Goal: Find specific page/section: Find specific page/section

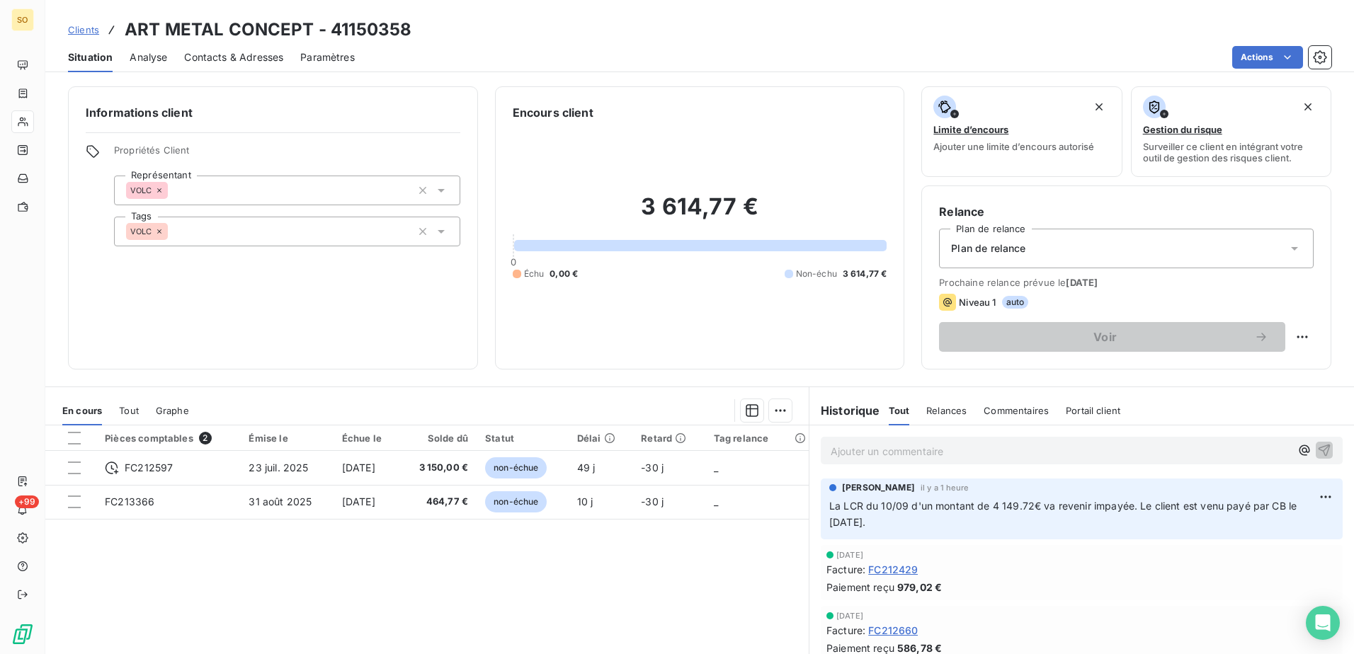
scroll to position [47, 0]
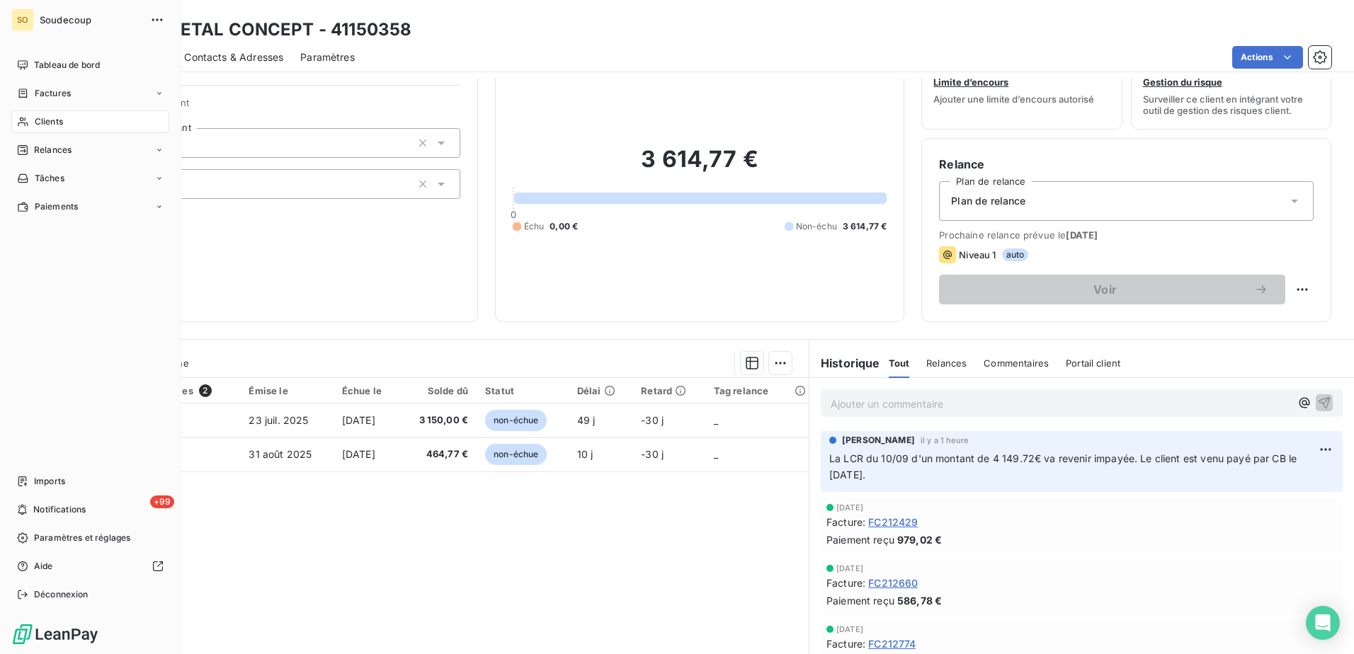
click at [28, 122] on icon at bounding box center [23, 121] width 12 height 11
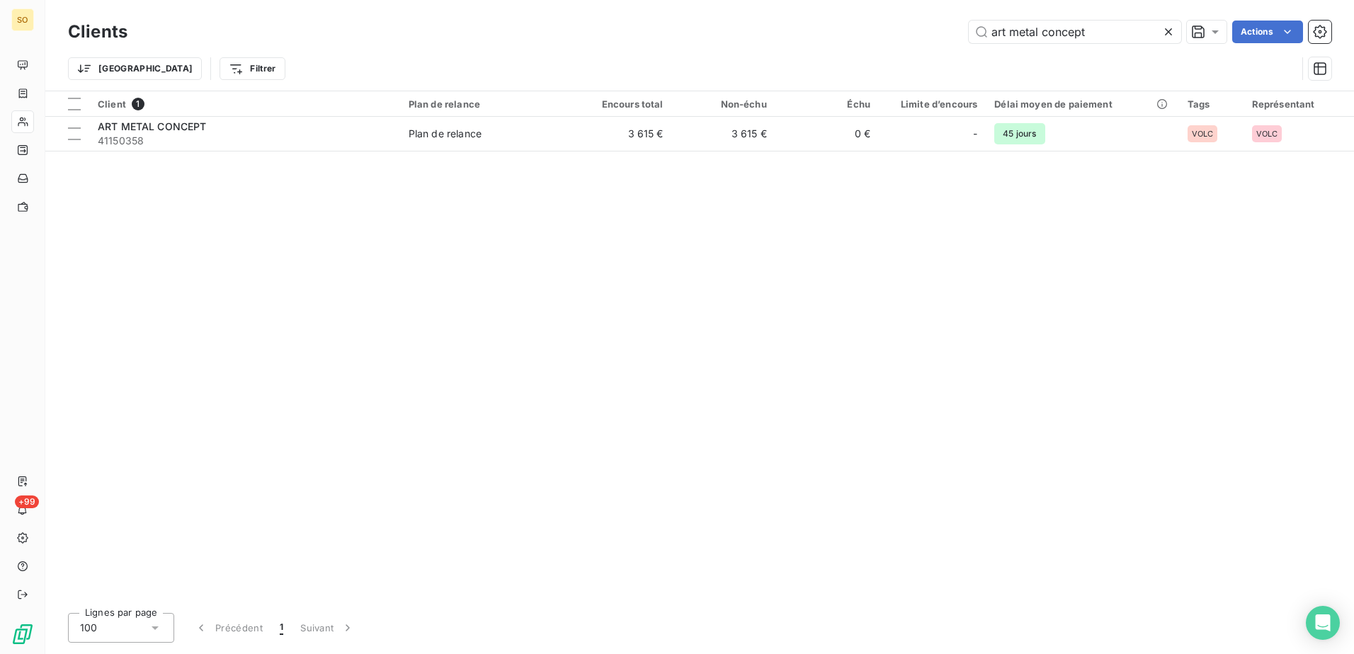
drag, startPoint x: 976, startPoint y: 3, endPoint x: 683, endPoint y: -52, distance: 298.2
click at [683, 0] on html "SO +99 Clients art metal concept Actions Trier Filtrer Client 1 Plan de relance…" at bounding box center [677, 327] width 1354 height 654
type input "7302"
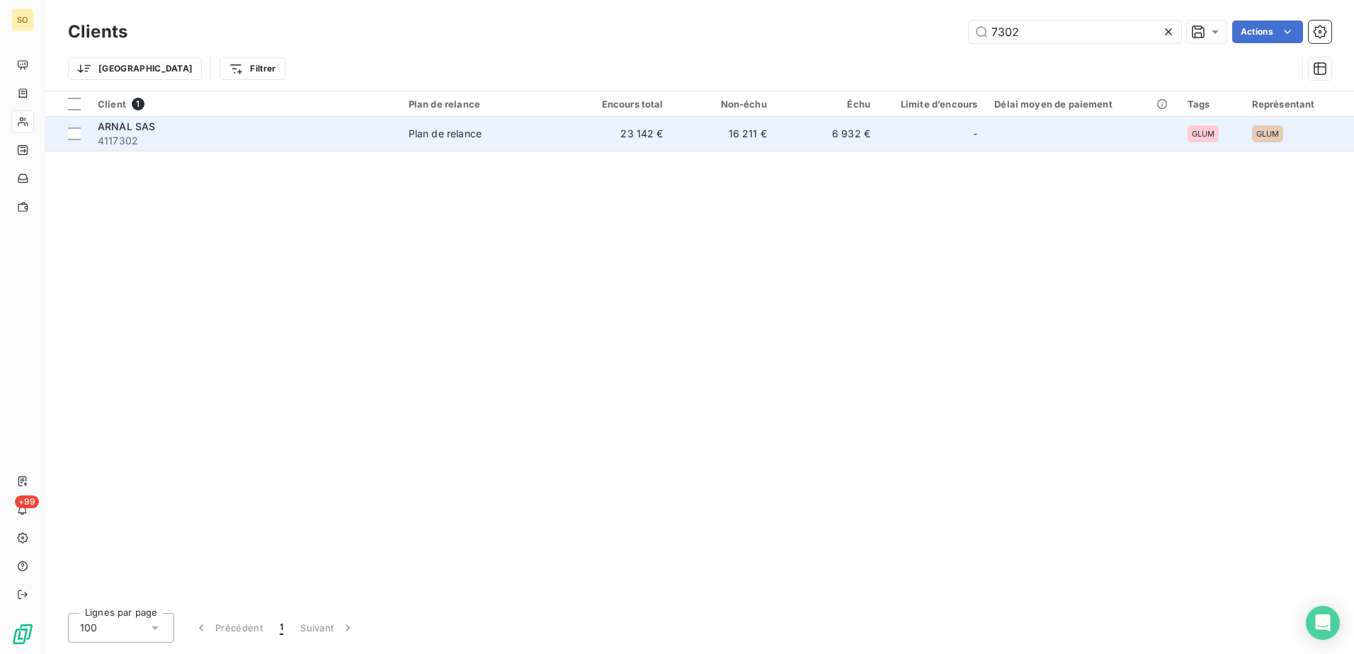
click at [136, 128] on span "ARNAL SAS" at bounding box center [126, 126] width 57 height 12
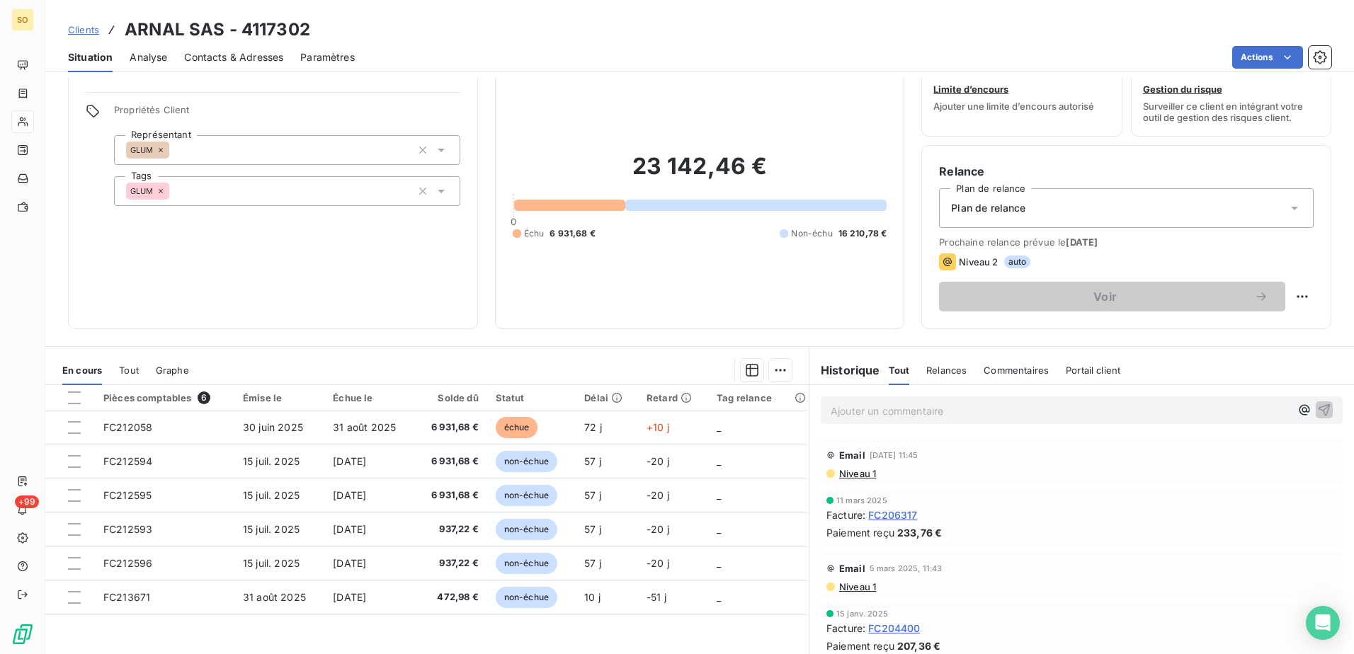
scroll to position [86, 0]
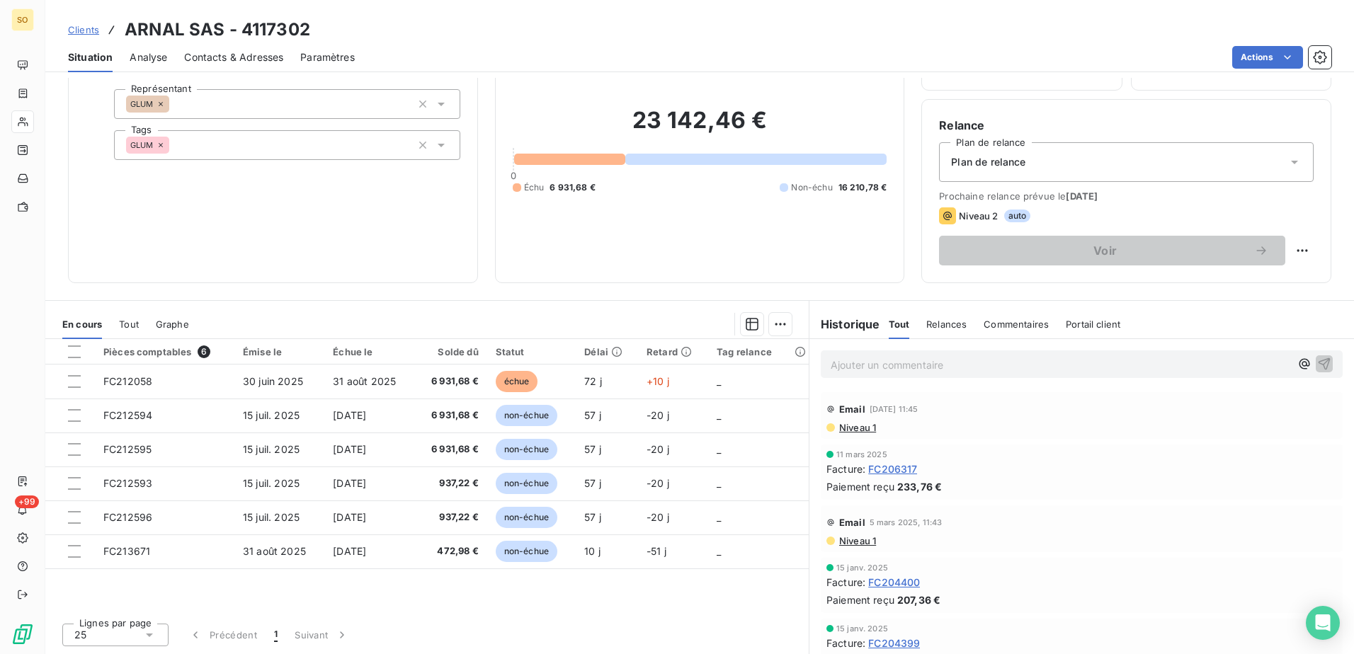
click at [869, 359] on p "Ajouter un commentaire ﻿" at bounding box center [1061, 365] width 460 height 18
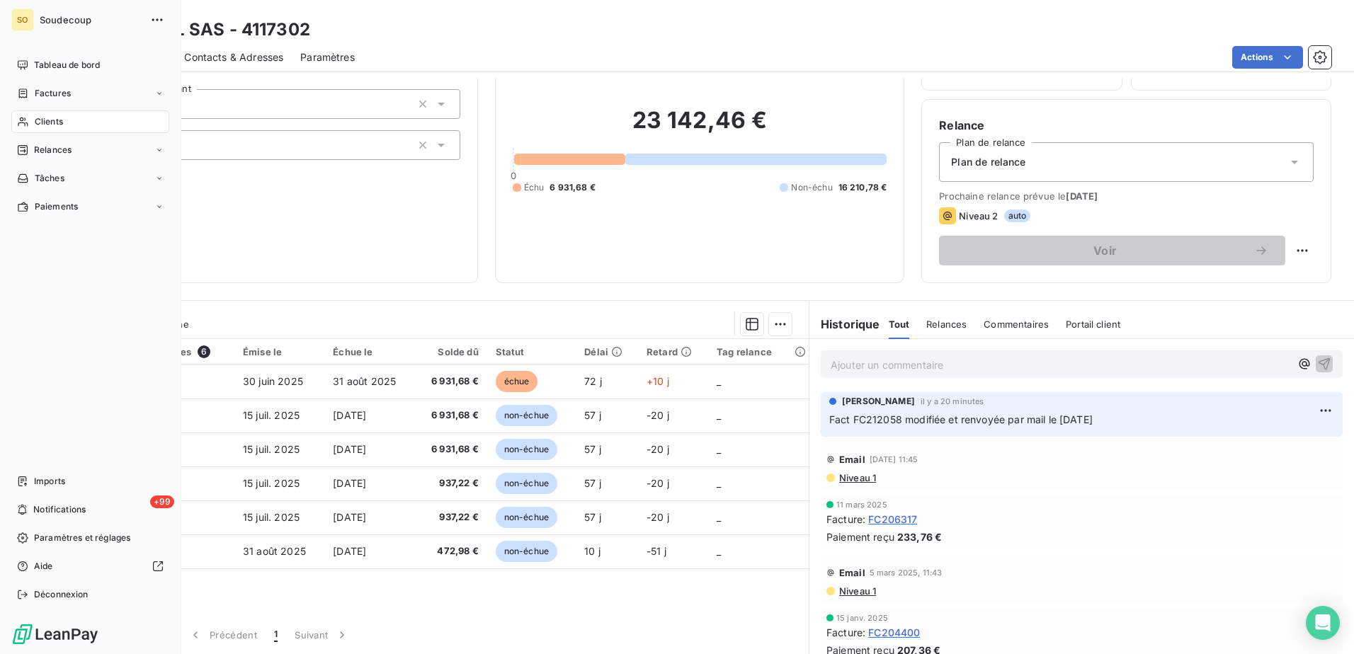
drag, startPoint x: 50, startPoint y: 123, endPoint x: 69, endPoint y: 125, distance: 18.5
click at [52, 122] on span "Clients" at bounding box center [49, 121] width 28 height 13
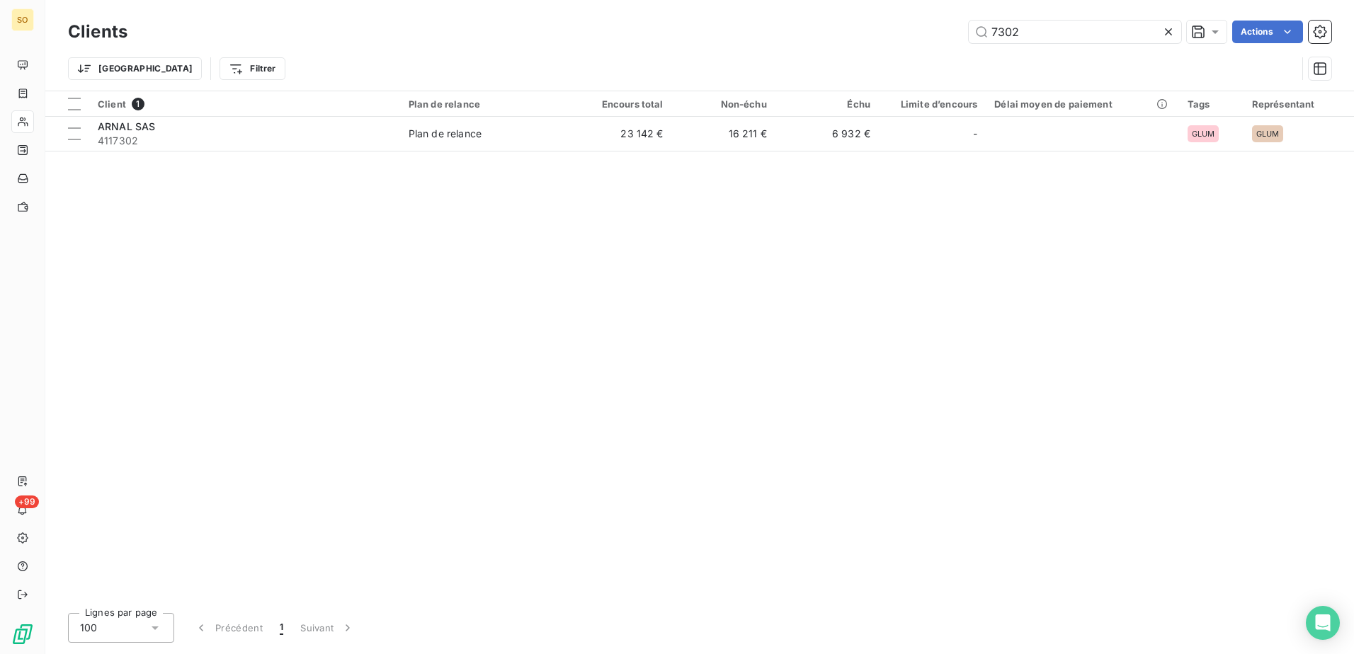
drag, startPoint x: 1027, startPoint y: 38, endPoint x: 724, endPoint y: -6, distance: 306.3
click at [724, 0] on html "SO +99 Clients 7302 Actions Trier Filtrer Client 1 Plan de relance Encours tota…" at bounding box center [677, 327] width 1354 height 654
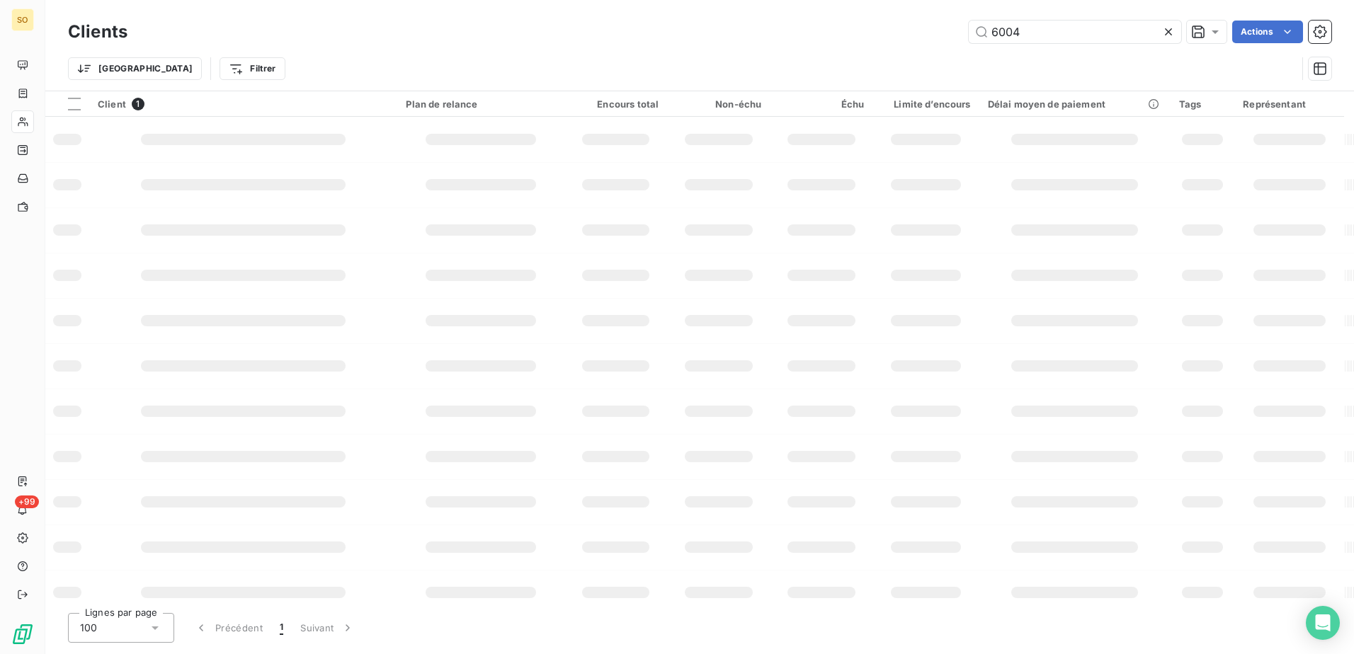
type input "6004"
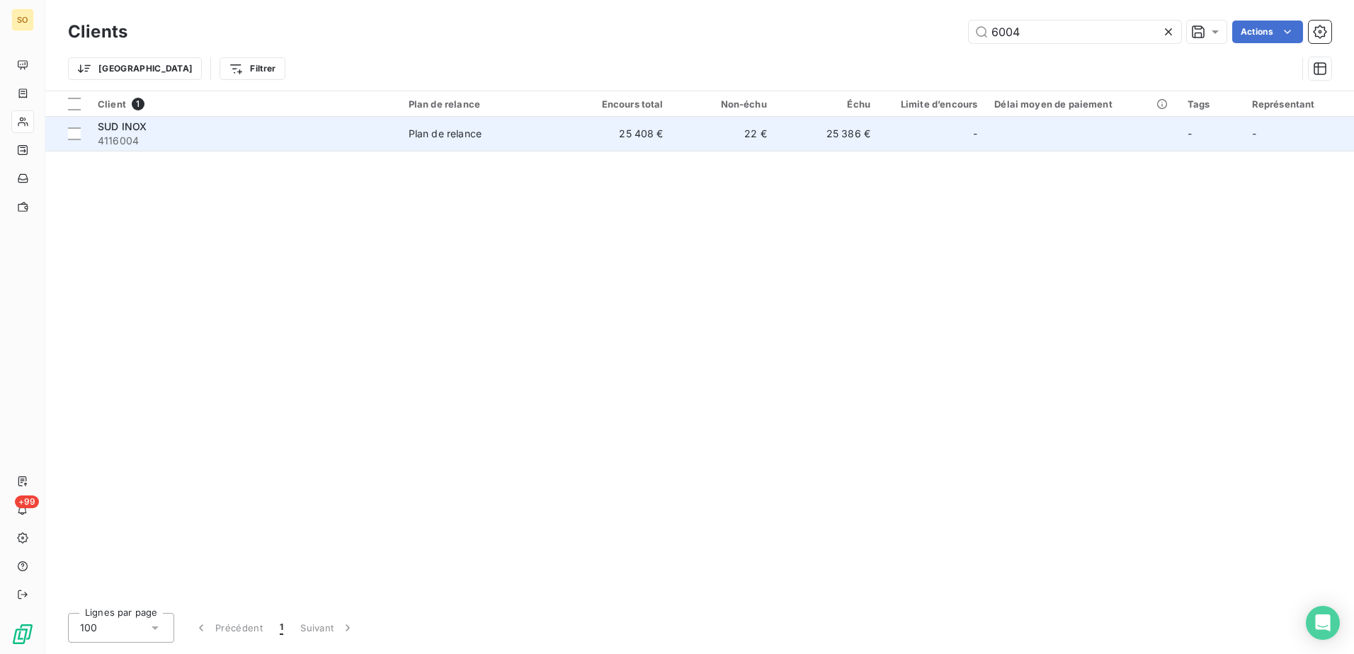
click at [454, 132] on div "Plan de relance" at bounding box center [445, 134] width 73 height 14
